Goal: Task Accomplishment & Management: Use online tool/utility

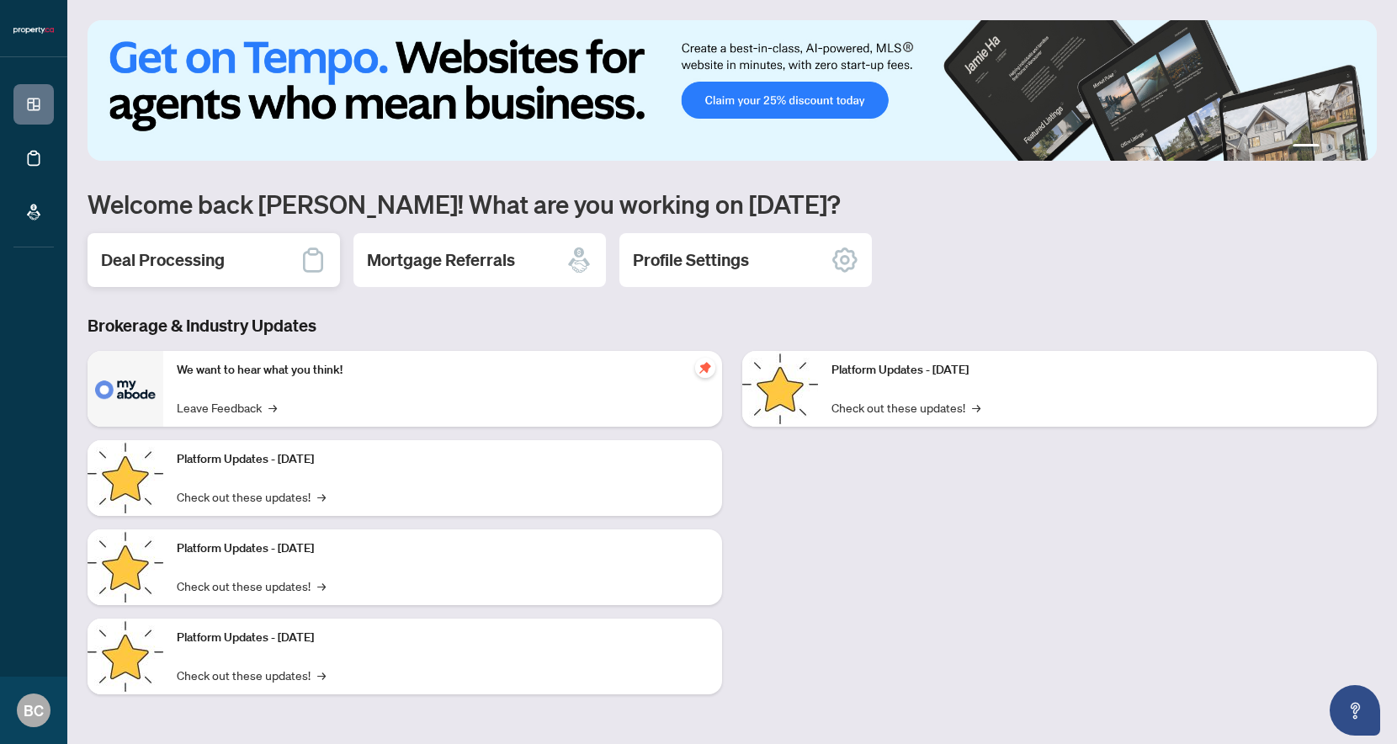
click at [194, 256] on h2 "Deal Processing" at bounding box center [163, 260] width 124 height 24
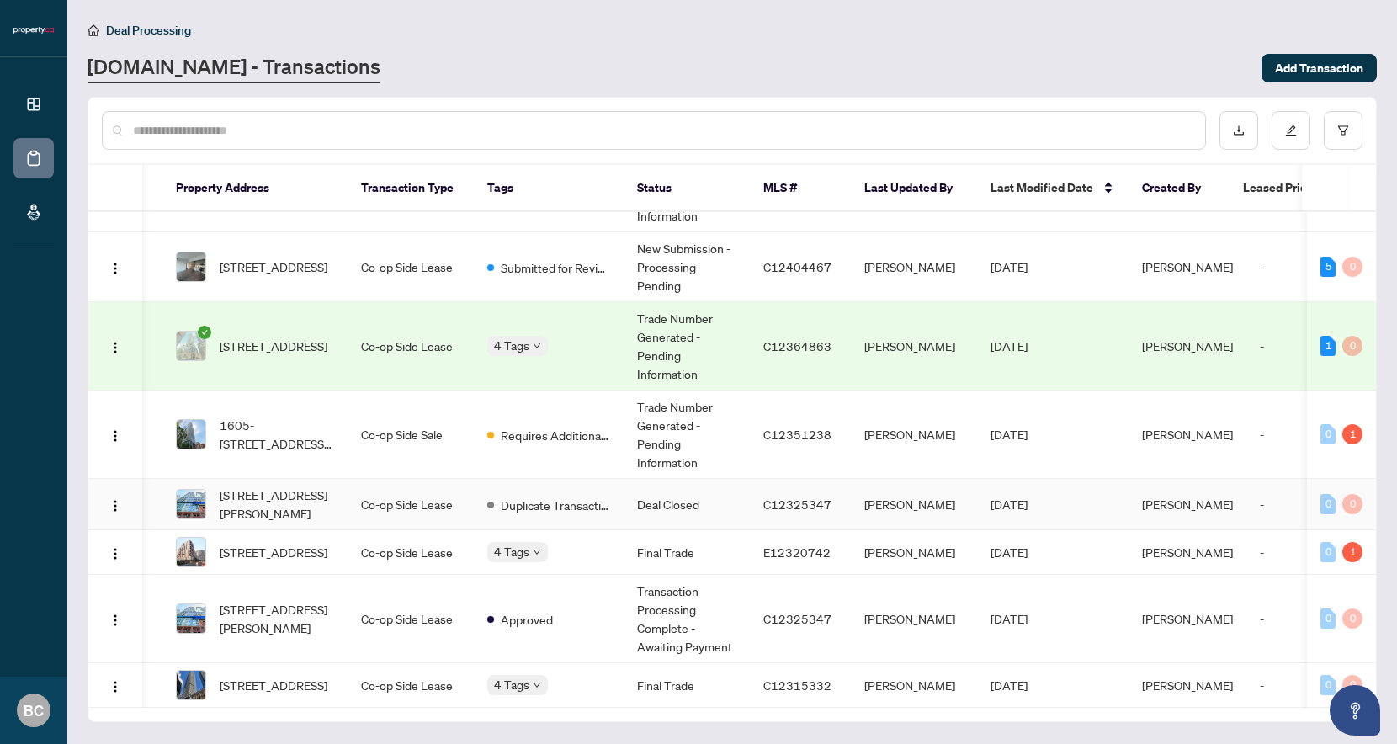
scroll to position [0, 166]
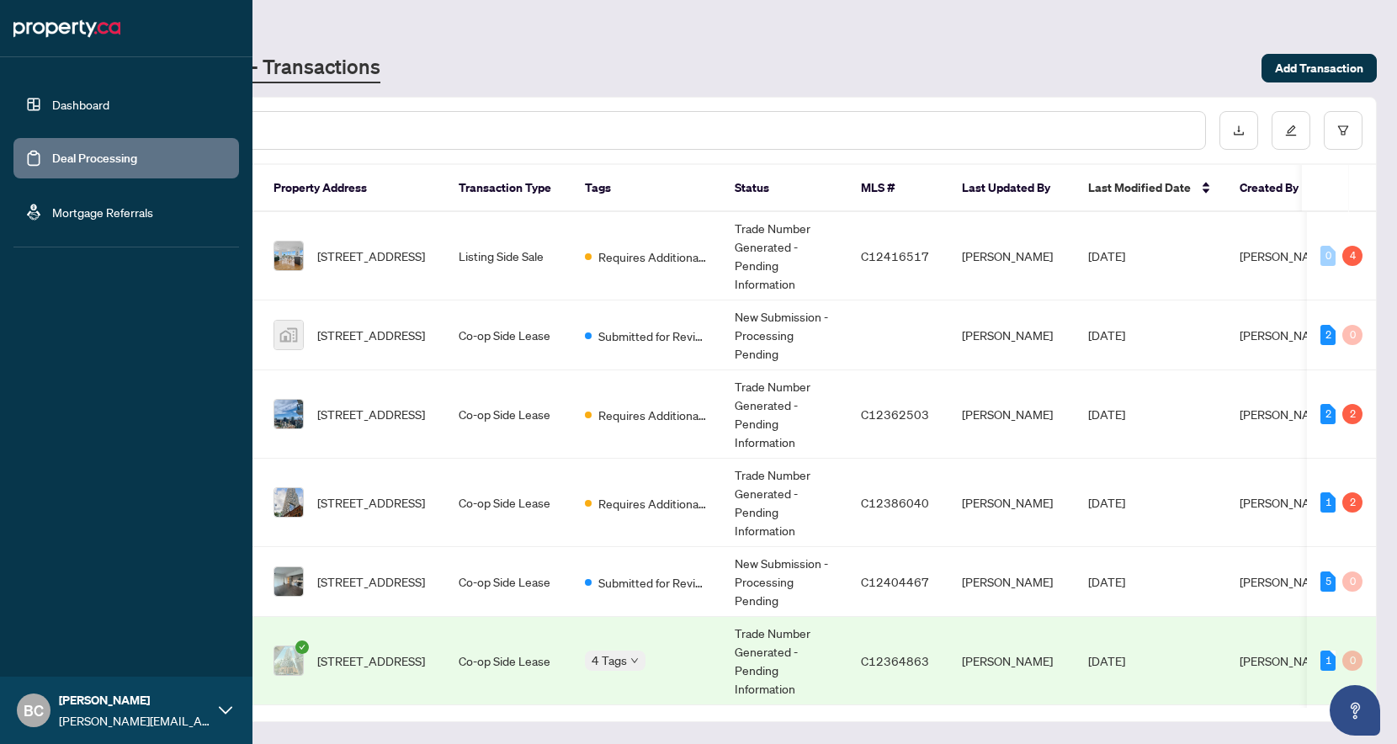
click at [66, 100] on link "Dashboard" at bounding box center [80, 104] width 57 height 15
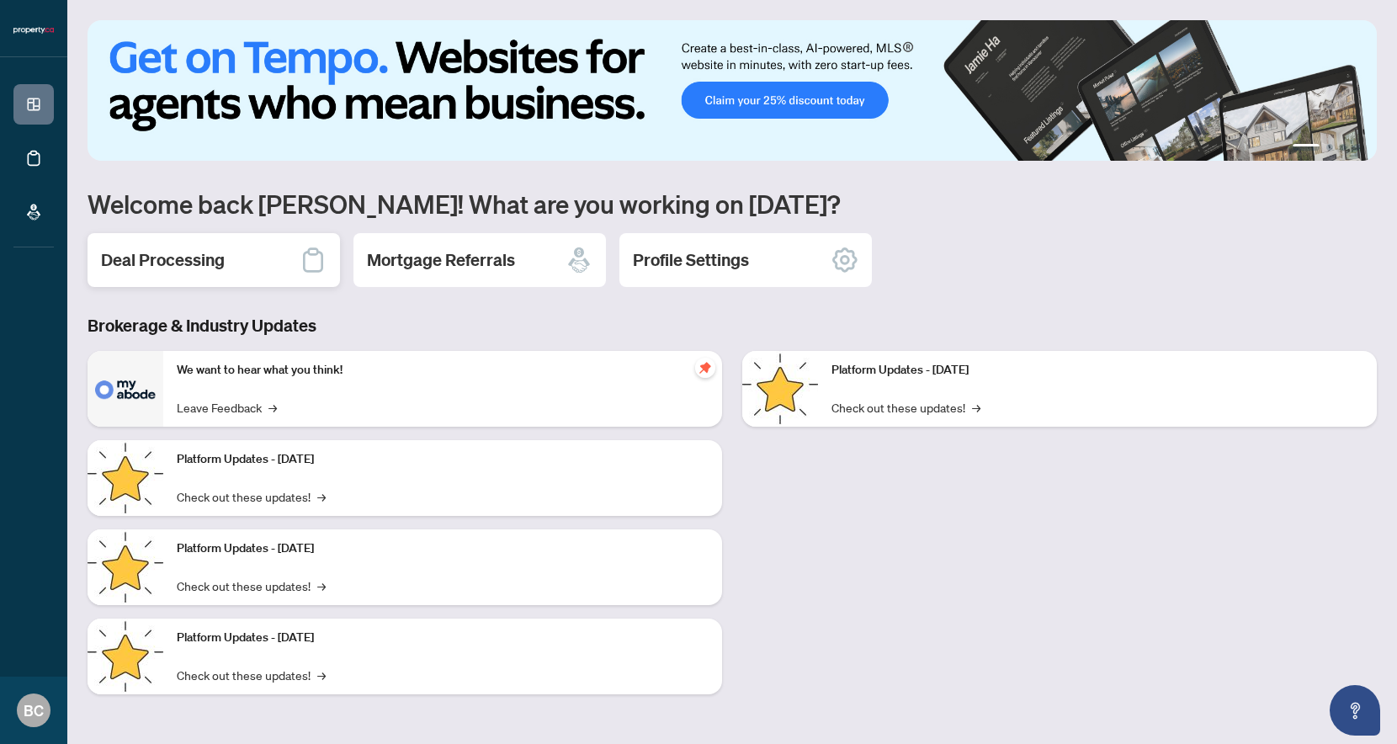
click at [189, 264] on h2 "Deal Processing" at bounding box center [163, 260] width 124 height 24
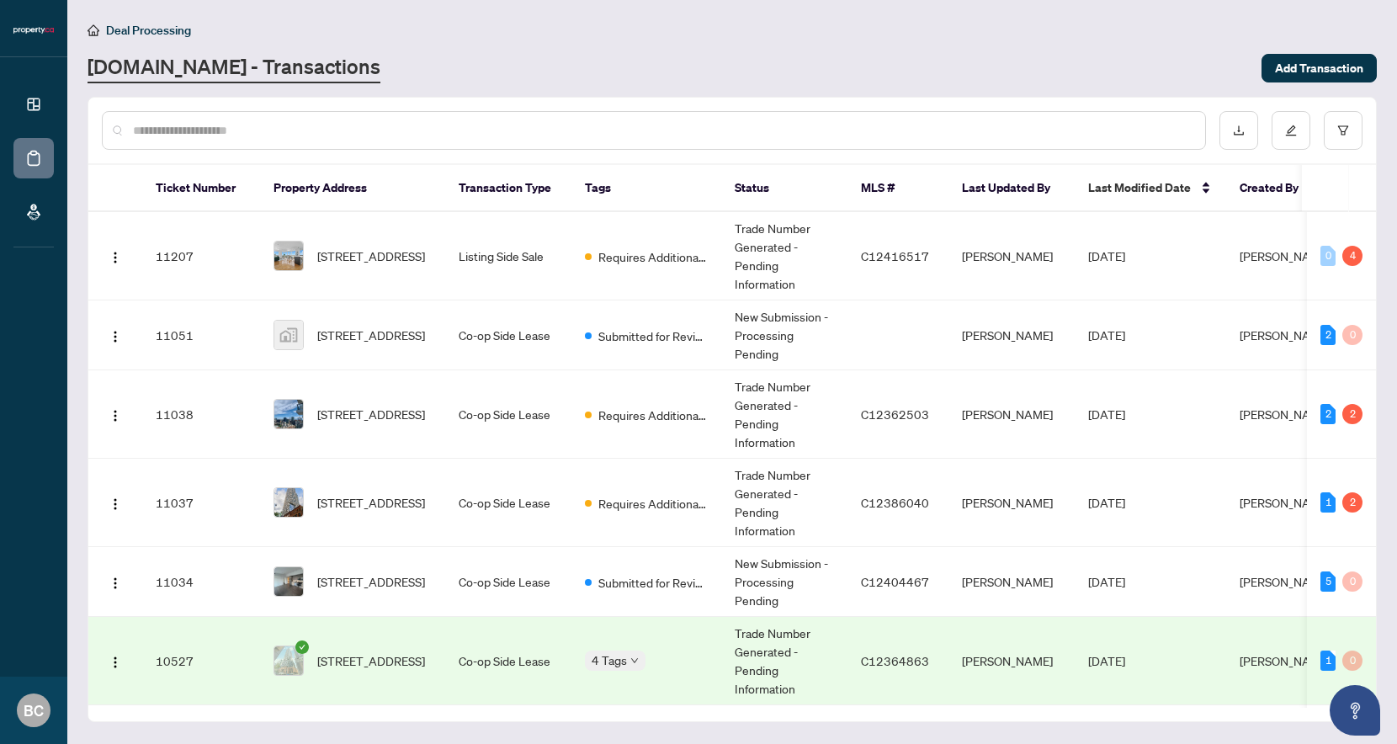
click at [460, 51] on div "Deal Processing [DOMAIN_NAME] - Transactions Add Transaction" at bounding box center [733, 51] width 1290 height 63
